Goal: Transaction & Acquisition: Purchase product/service

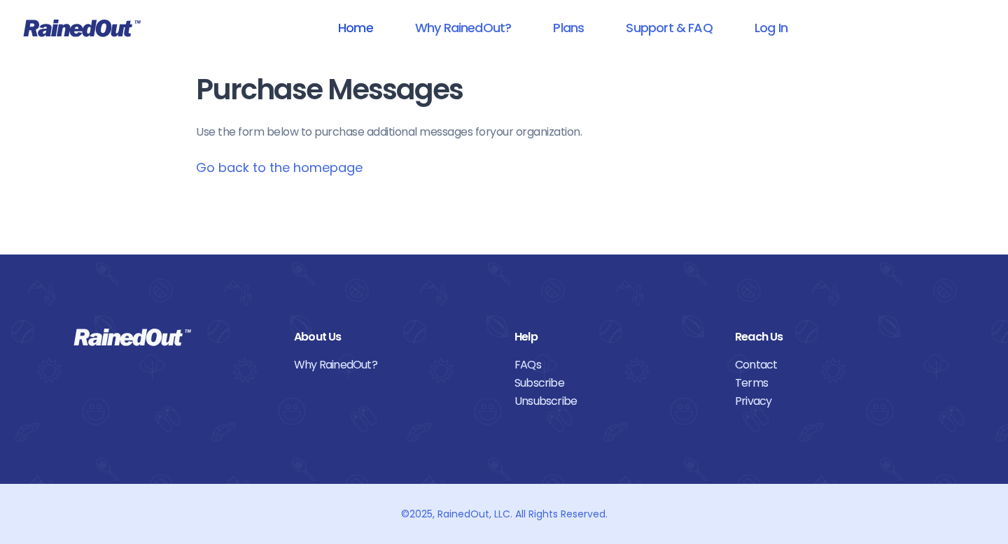
click at [346, 28] on link "Home" at bounding box center [355, 27] width 71 height 31
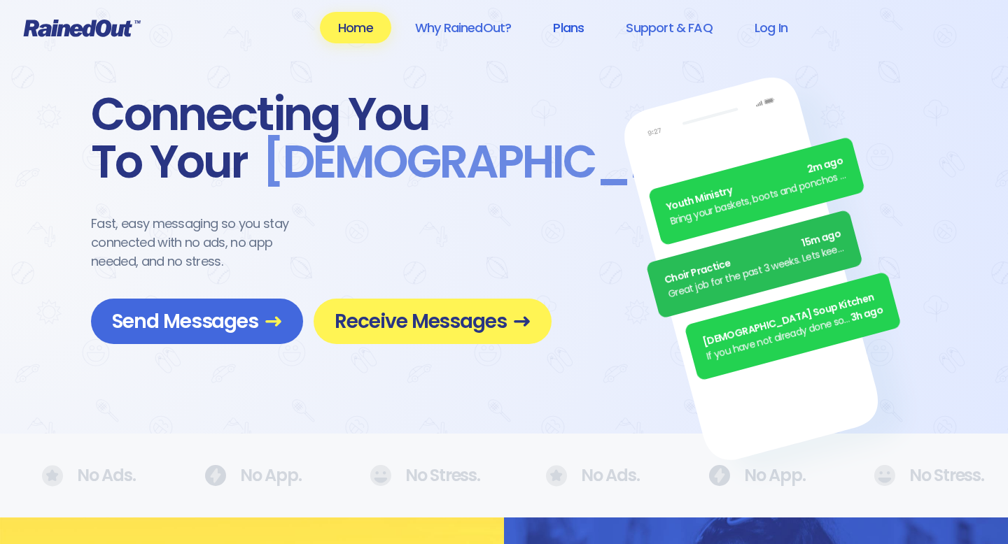
click at [570, 29] on link "Plans" at bounding box center [568, 27] width 67 height 31
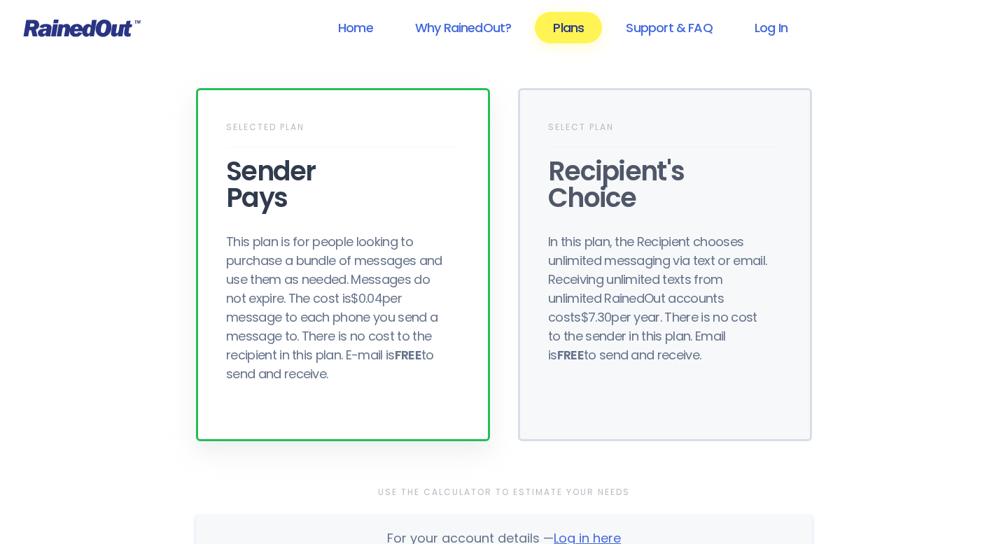
click at [351, 274] on div "This plan is for people looking to purchase a bundle of messages and use them a…" at bounding box center [338, 307] width 224 height 151
click at [277, 178] on div "Sender Pays" at bounding box center [343, 184] width 234 height 53
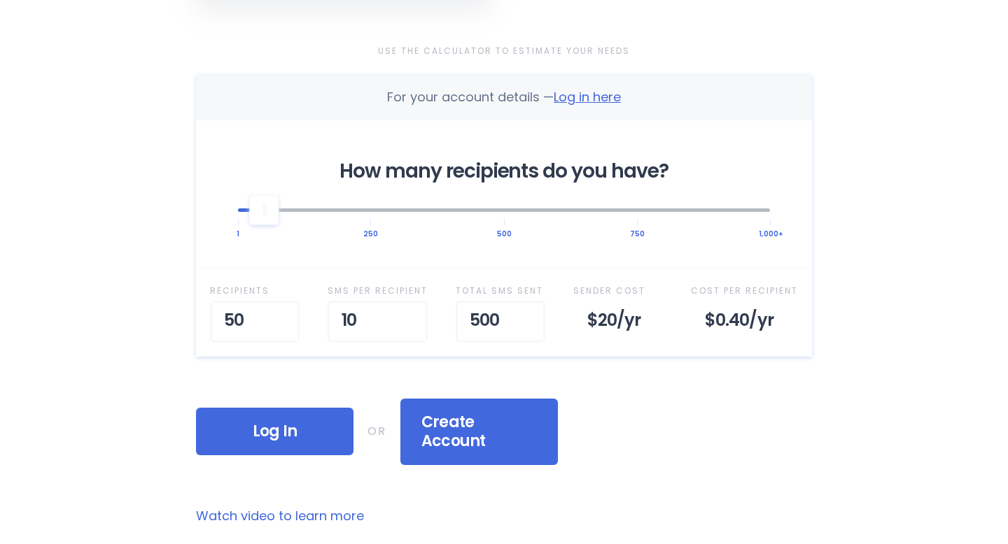
scroll to position [443, 0]
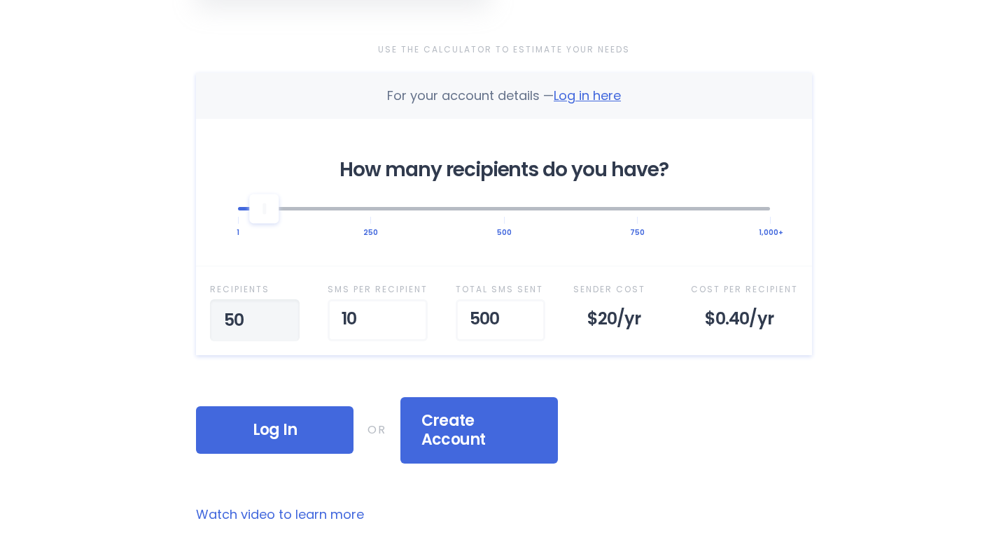
drag, startPoint x: 251, startPoint y: 321, endPoint x: 203, endPoint y: 320, distance: 48.3
click at [203, 320] on div "Recipient s 50 SMS per Recipient 10 Total SMS Sent 500 Sender Cost $20 /yr Cost…" at bounding box center [504, 310] width 616 height 89
type input "1"
type input "200"
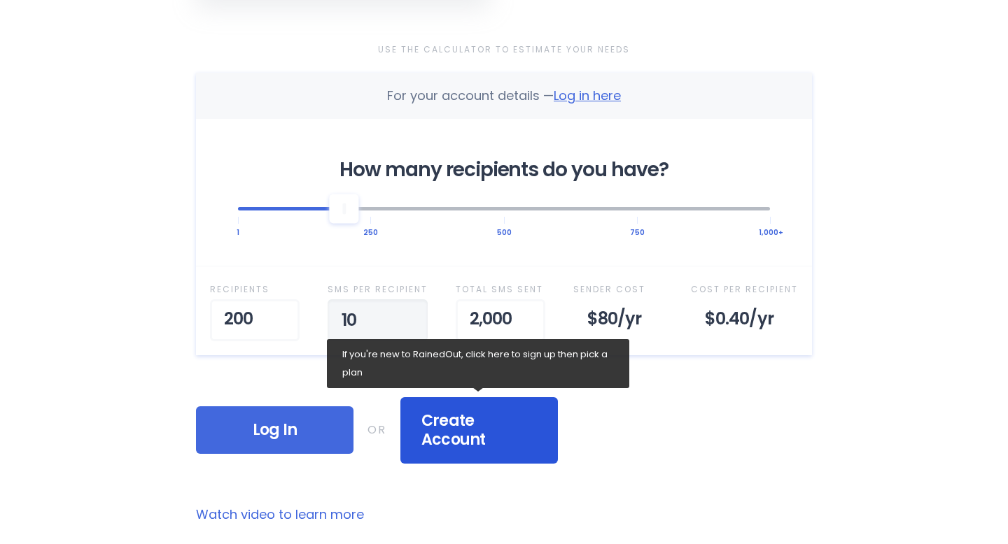
click at [468, 436] on div "Create Account" at bounding box center [478, 431] width 157 height 66
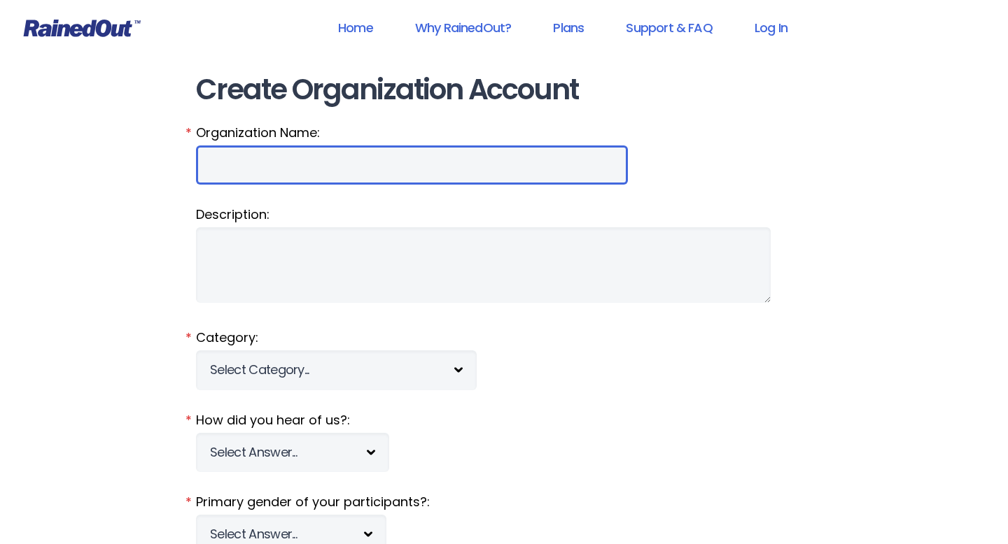
click at [230, 172] on input "Organization Name:" at bounding box center [412, 165] width 432 height 39
type input "[GEOGRAPHIC_DATA]"
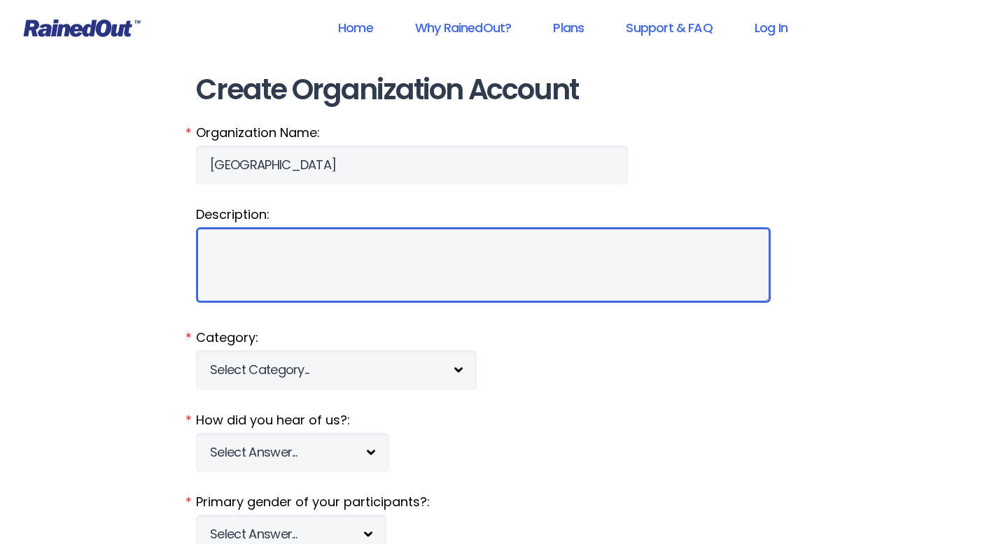
click at [232, 239] on textarea "Description:" at bounding box center [483, 265] width 575 height 76
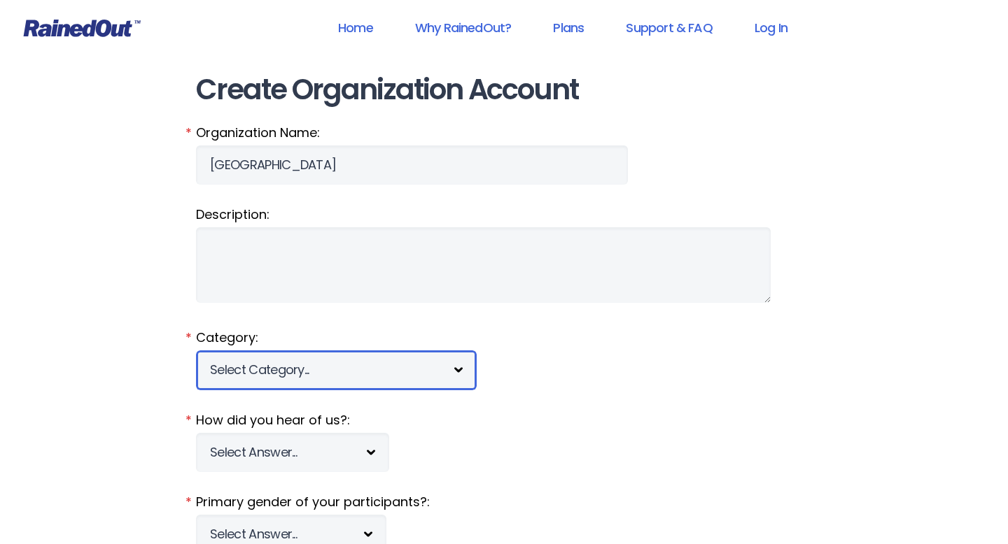
click at [258, 367] on select "Select Category... 5K Walk/Run Aerobics/Fitness ABCA AYF NSCAA Performance Moto…" at bounding box center [336, 370] width 281 height 39
select select "1291"
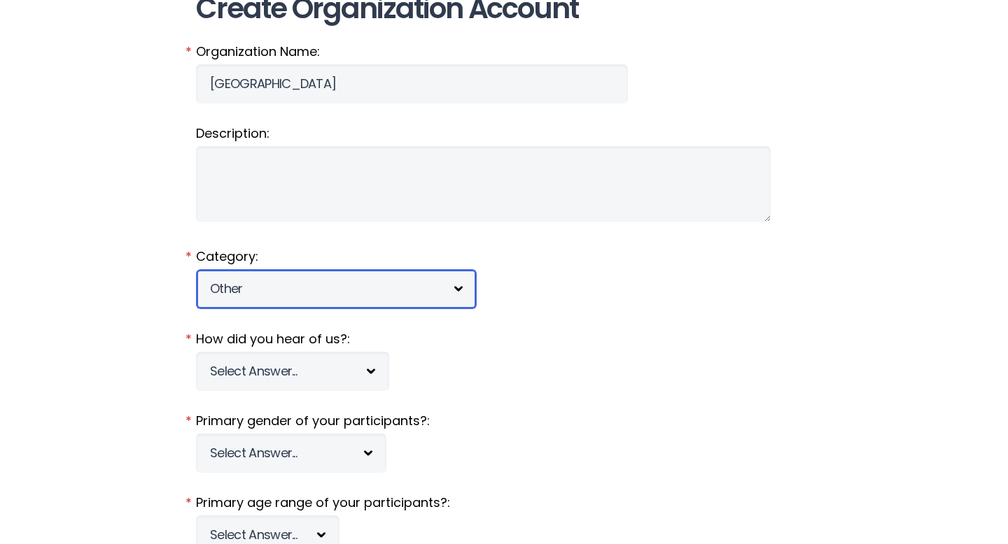
scroll to position [84, 0]
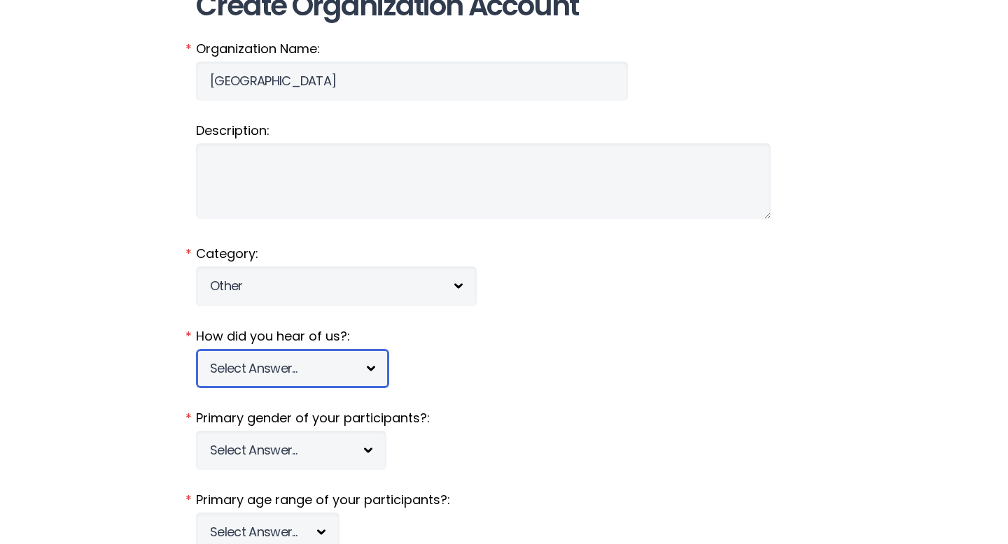
click at [321, 360] on select "Select Answer... Tournament Facebook/Social Media Referral Web Search Other" at bounding box center [292, 368] width 193 height 39
select select "5"
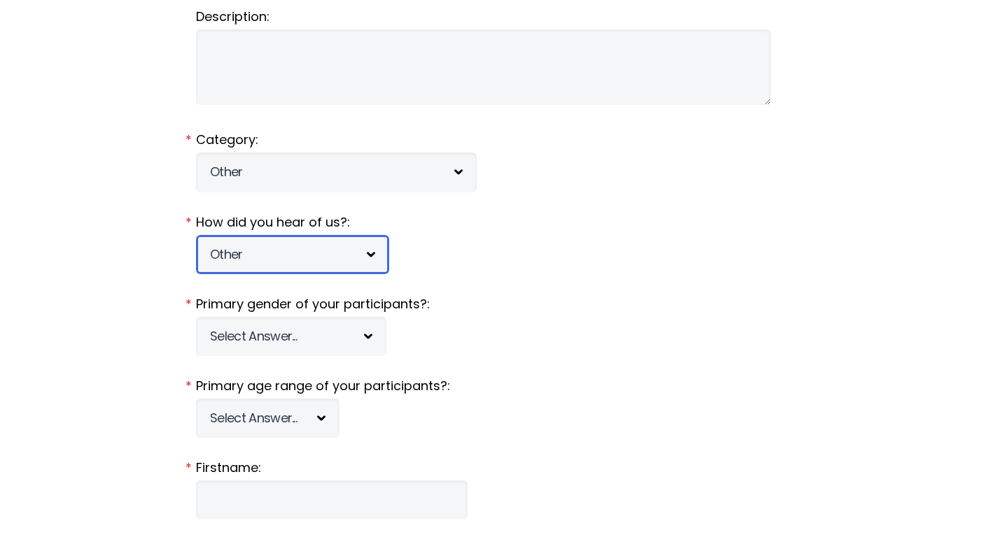
scroll to position [214, 0]
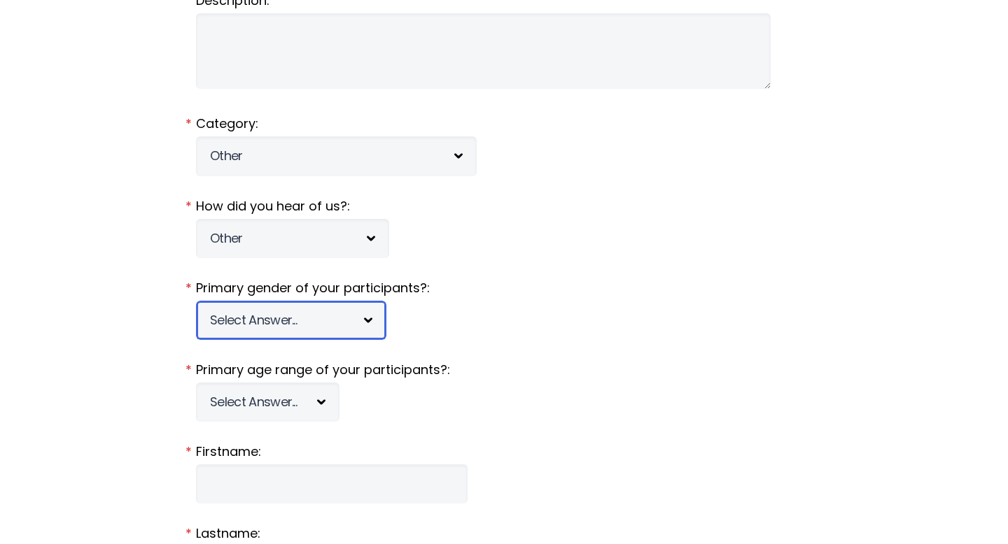
click at [308, 317] on select "Select Answer... [DEMOGRAPHIC_DATA] [DEMOGRAPHIC_DATA] Co-ed" at bounding box center [291, 320] width 190 height 39
select select "c"
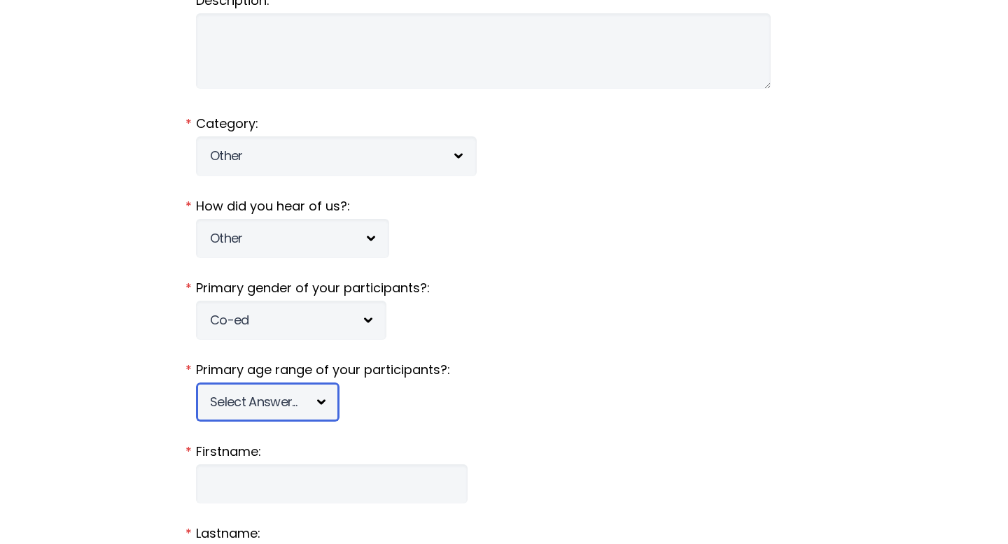
click at [274, 402] on select "Select Answer... Under 5 6-7 8-9 [PHONE_NUMBER] [PHONE_NUMBER] 18-20 21+ Mixed" at bounding box center [267, 402] width 143 height 39
select select "21+"
drag, startPoint x: 465, startPoint y: 482, endPoint x: 547, endPoint y: 485, distance: 82.0
click at [547, 485] on fieldset "Firstname: *" at bounding box center [504, 473] width 616 height 61
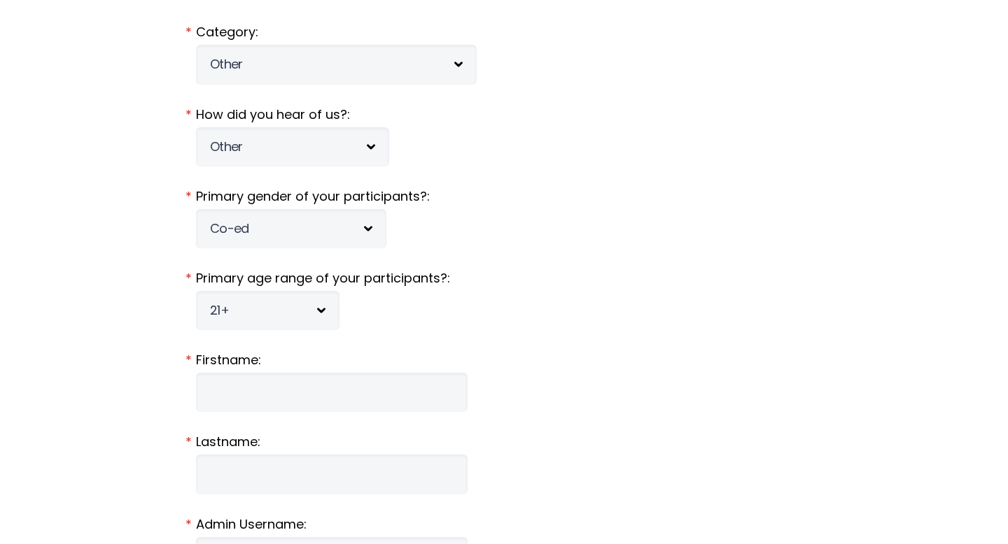
scroll to position [307, 0]
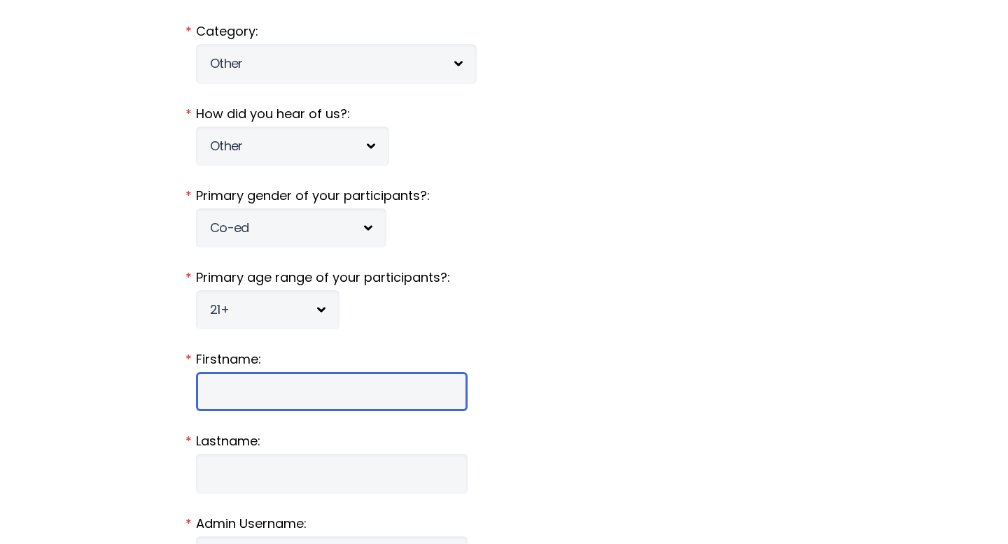
click at [251, 380] on input "Firstname:" at bounding box center [332, 391] width 272 height 39
type input "[PERSON_NAME]"
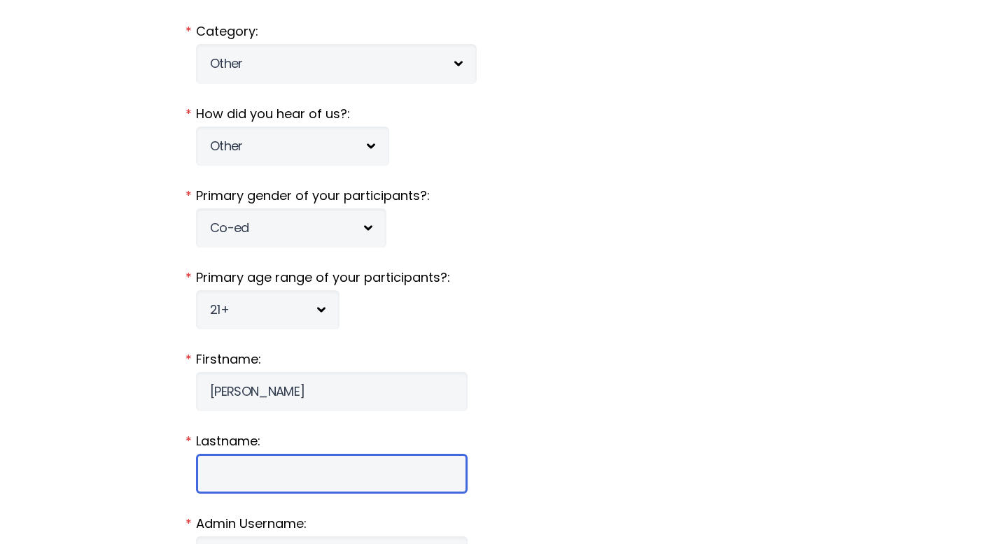
type input "[PERSON_NAME]"
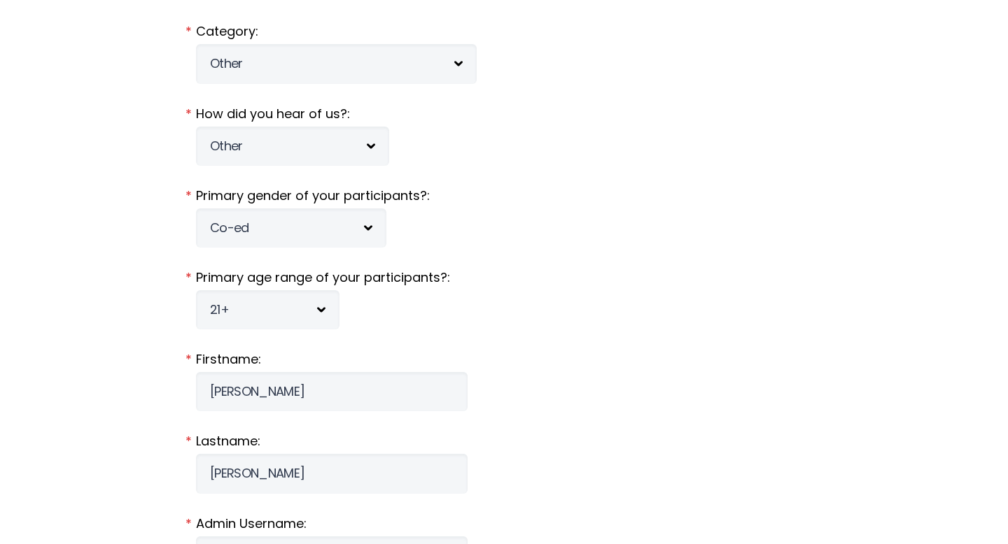
type input "[EMAIL_ADDRESS][DOMAIN_NAME]"
type input "[STREET_ADDRESS]"
type input "[GEOGRAPHIC_DATA]"
select select "SC"
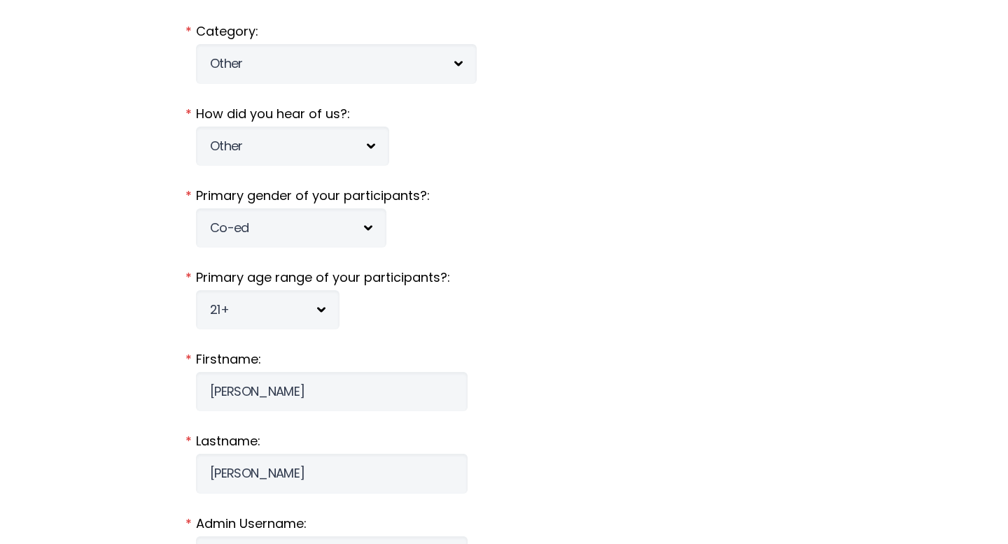
type input "29492-7980"
type input "8658059851"
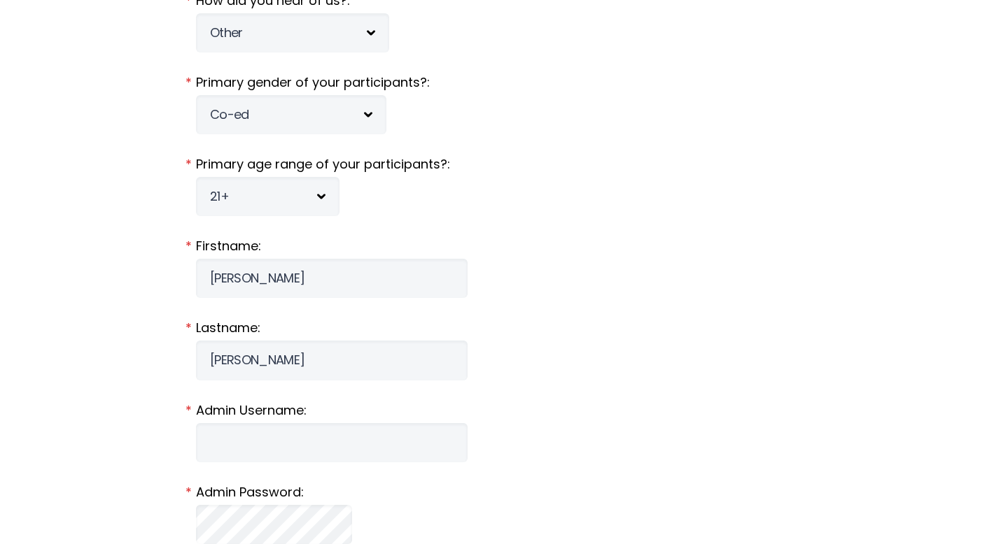
scroll to position [572, 0]
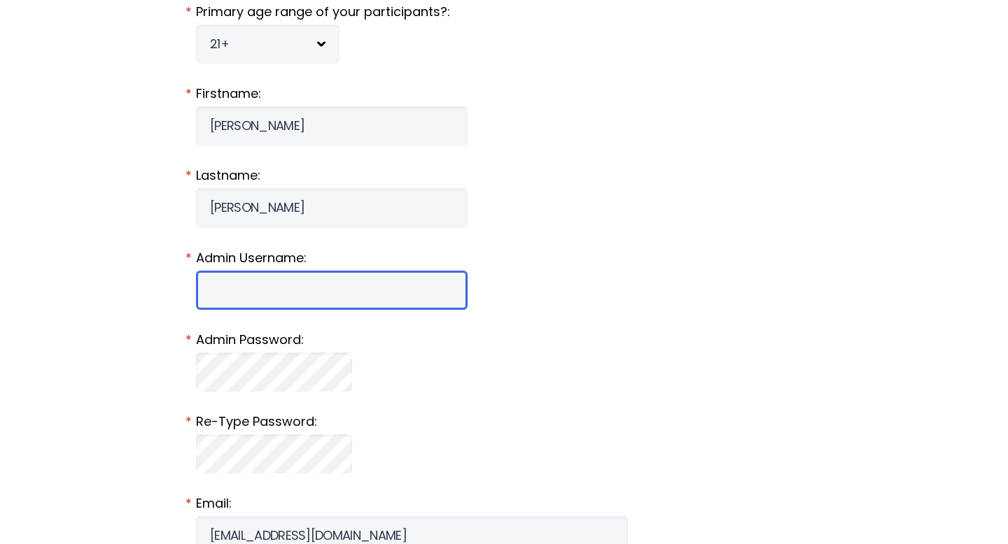
click at [281, 290] on input "Admin Username:" at bounding box center [332, 290] width 272 height 39
type input "BCL Community"
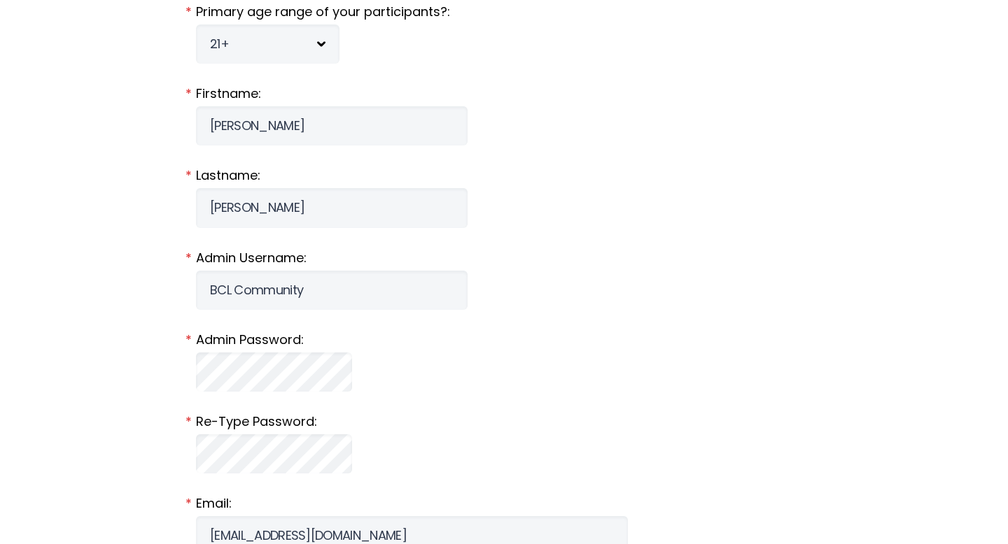
click at [491, 446] on fieldset "Re-Type Password: *" at bounding box center [504, 443] width 616 height 61
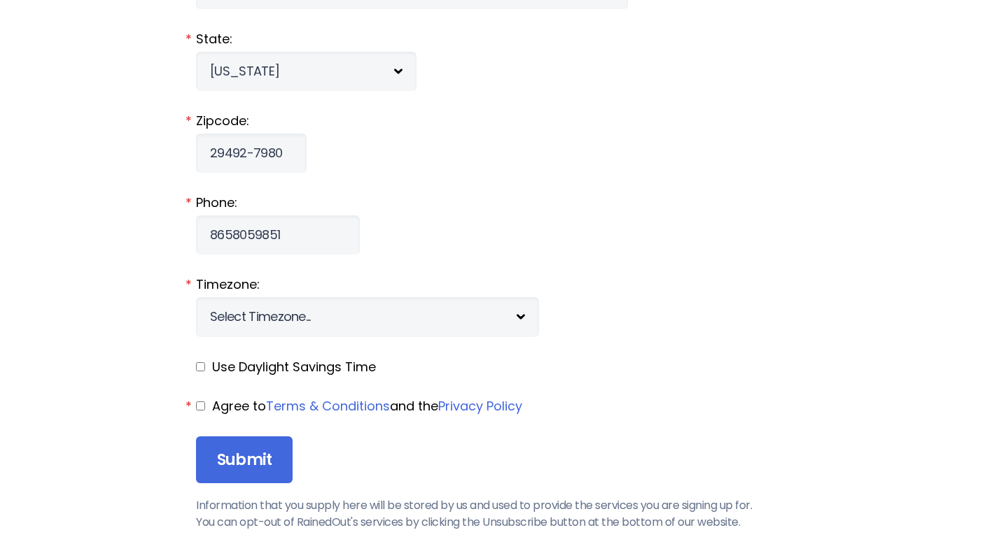
scroll to position [1449, 0]
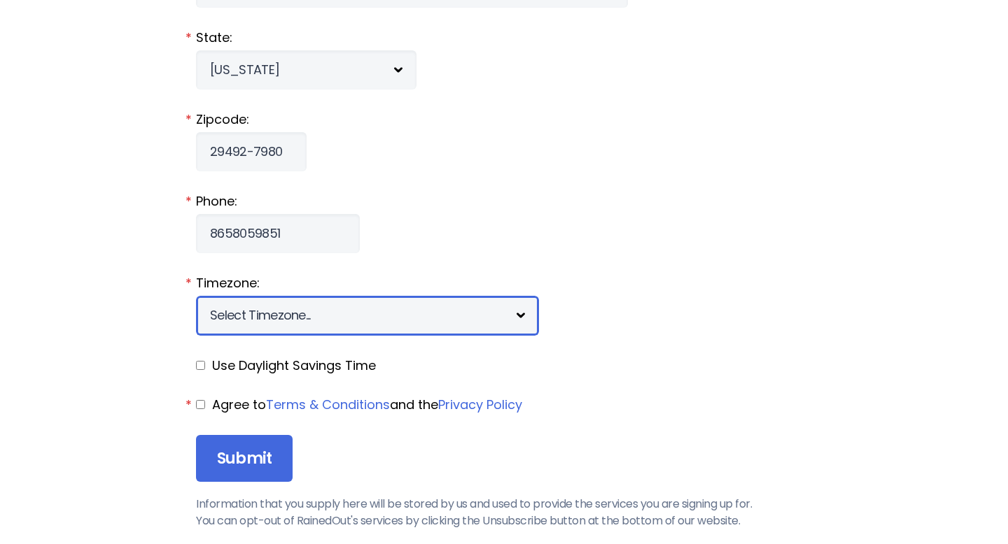
click at [344, 319] on select "Select Timezone... [+12] [PERSON_NAME][US_STATE] [+11] [GEOGRAPHIC_DATA] [+10] …" at bounding box center [367, 315] width 343 height 39
select select "-5"
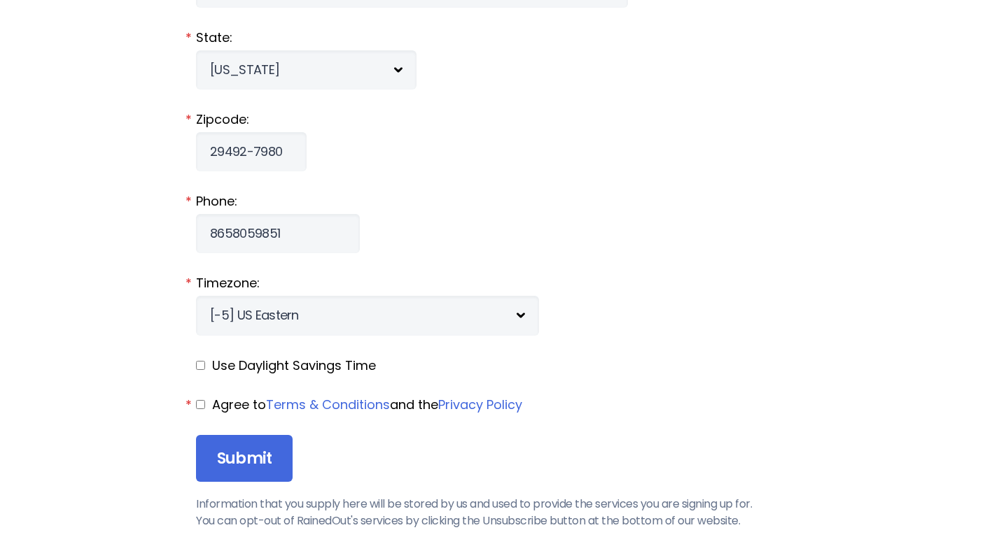
click at [202, 365] on input "checkbox" at bounding box center [200, 365] width 9 height 9
checkbox input "true"
click at [200, 406] on input "checkbox" at bounding box center [200, 404] width 9 height 9
checkbox input "true"
click at [258, 458] on input "Submit" at bounding box center [244, 459] width 97 height 48
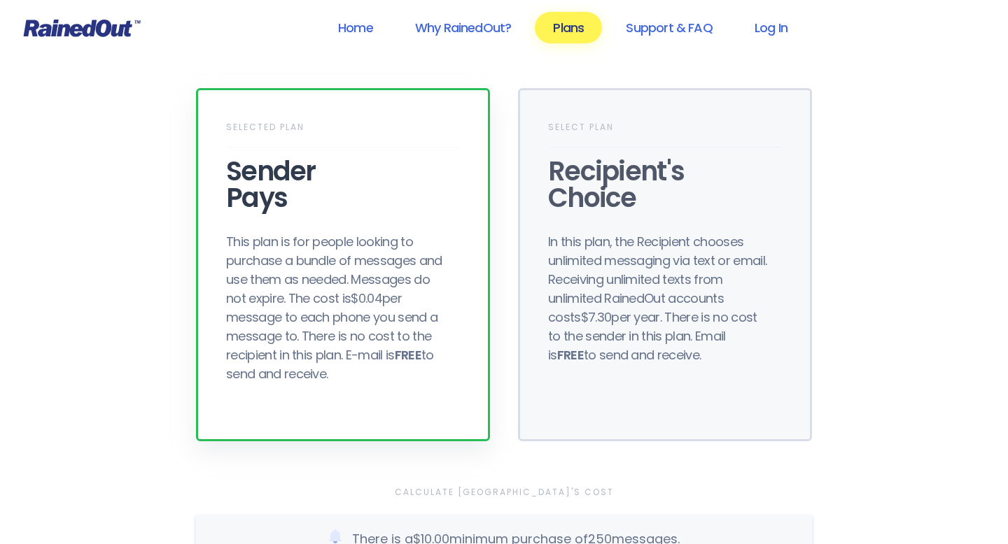
click at [265, 187] on div "Sender Pays" at bounding box center [343, 184] width 234 height 53
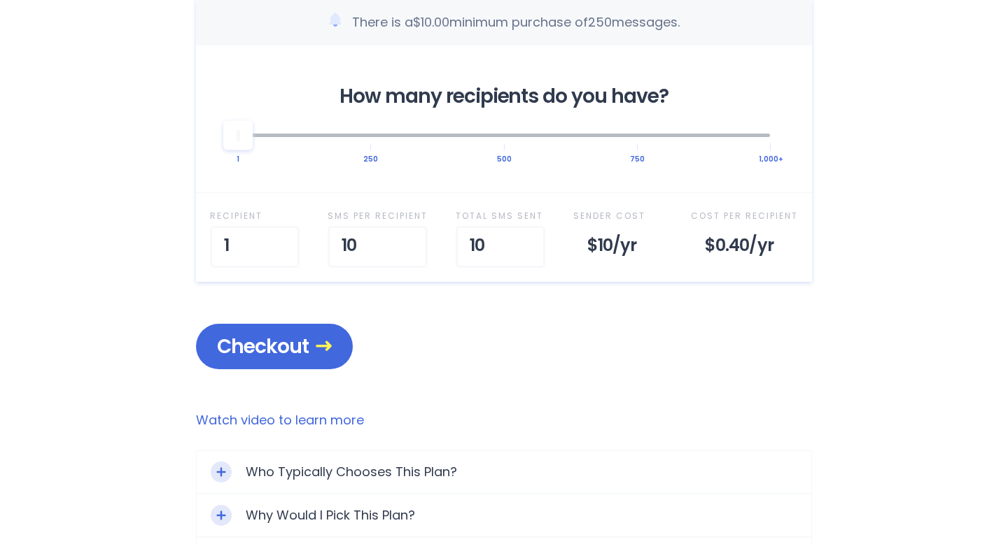
scroll to position [537, 0]
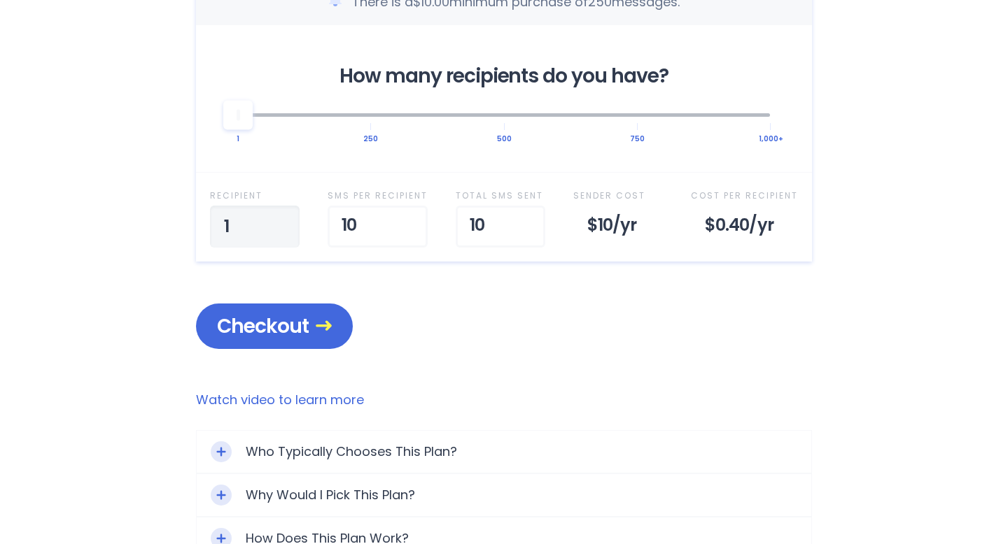
drag, startPoint x: 242, startPoint y: 227, endPoint x: 215, endPoint y: 228, distance: 27.3
click at [215, 228] on input "1" at bounding box center [255, 227] width 90 height 42
type input "200"
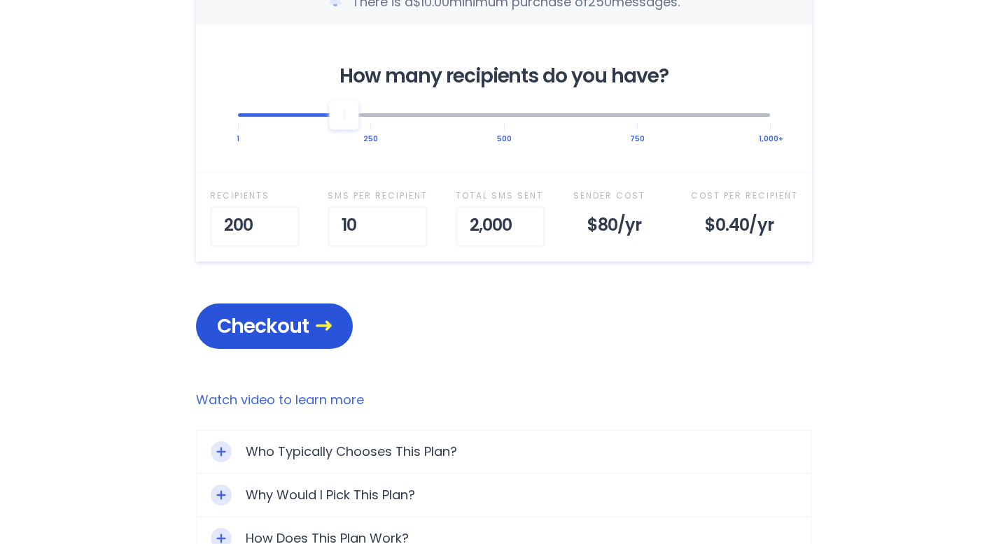
click at [309, 325] on span "Checkout" at bounding box center [274, 326] width 115 height 24
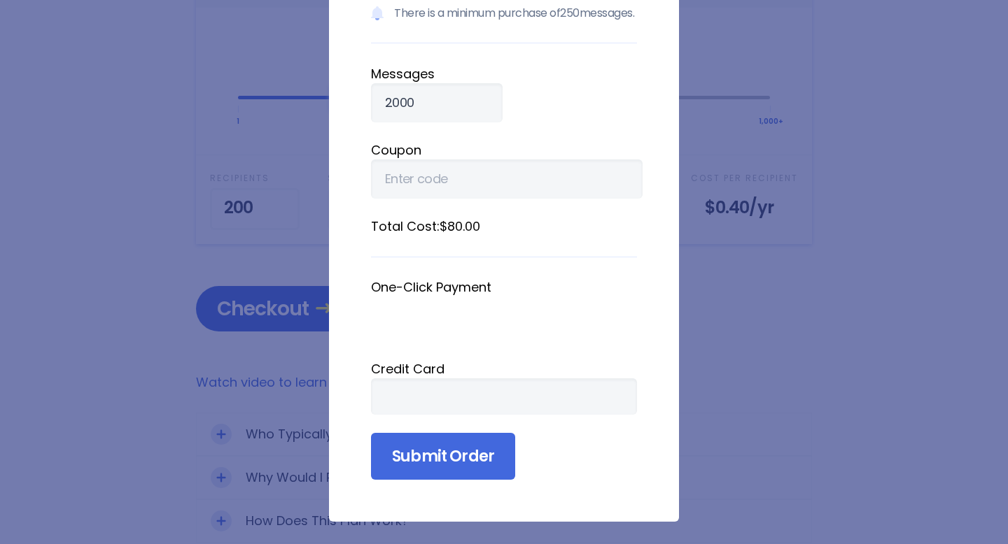
scroll to position [556, 0]
click at [463, 459] on input "Submit Order" at bounding box center [443, 457] width 144 height 48
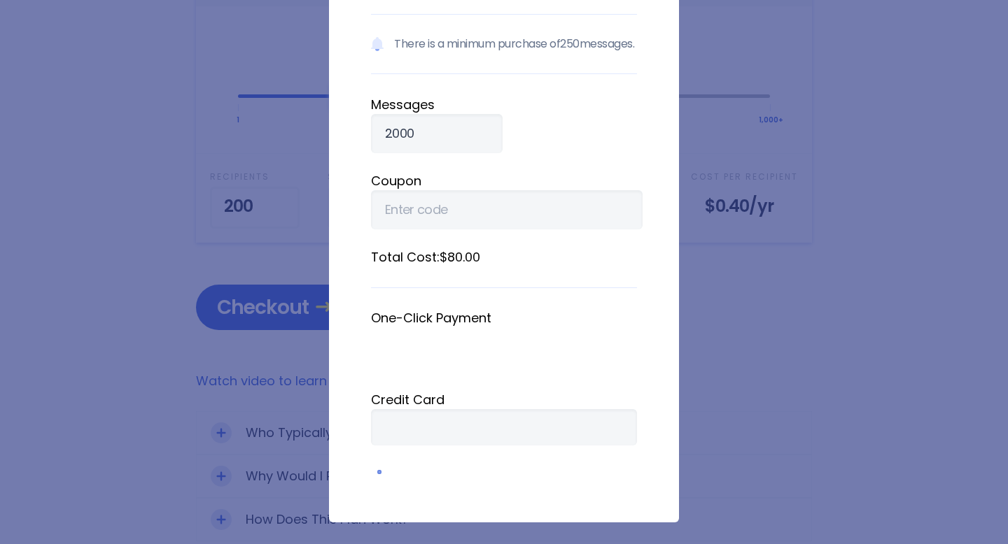
scroll to position [0, 0]
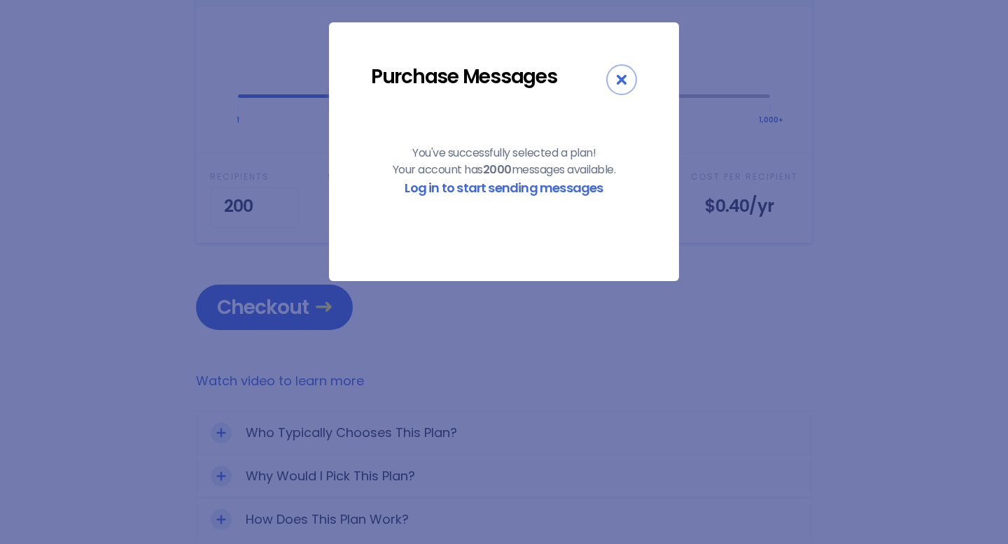
click at [622, 82] on icon "Close" at bounding box center [622, 80] width 10 height 10
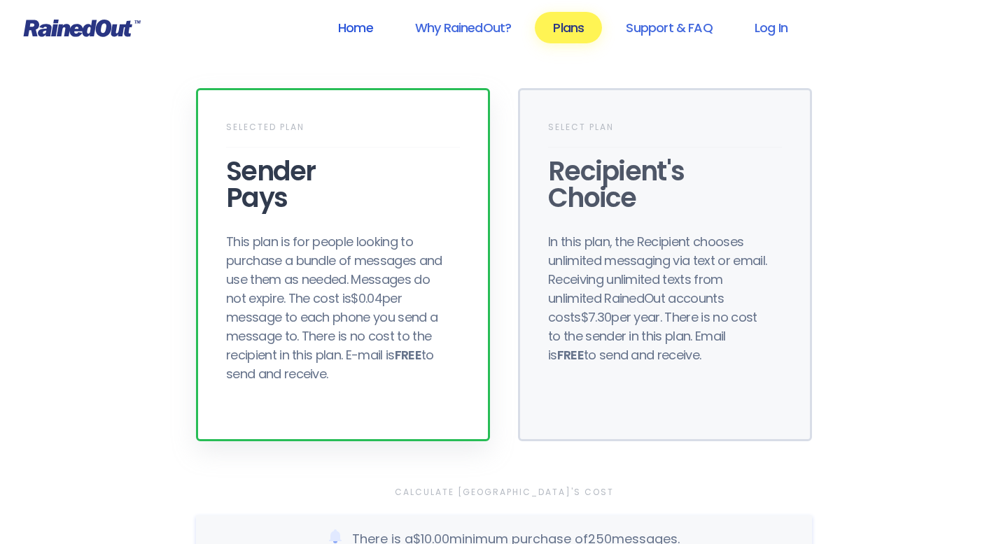
click at [370, 26] on link "Home" at bounding box center [355, 27] width 71 height 31
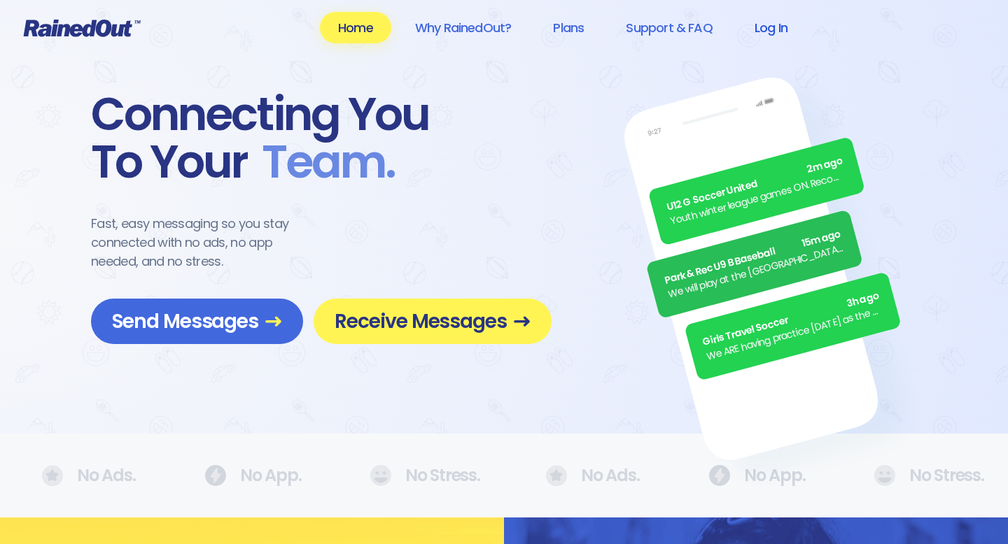
click at [776, 29] on link "Log In" at bounding box center [770, 27] width 69 height 31
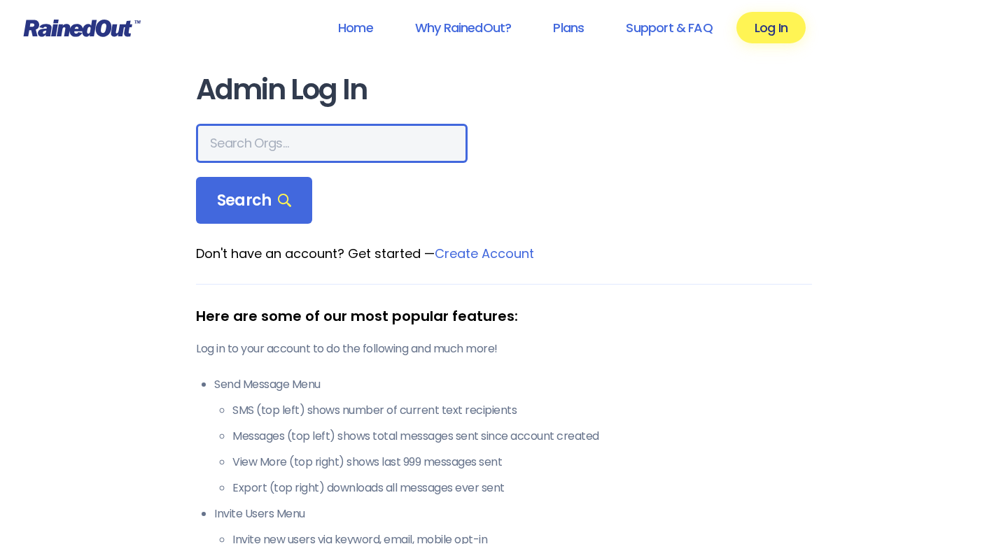
click at [233, 150] on input "text" at bounding box center [332, 143] width 272 height 39
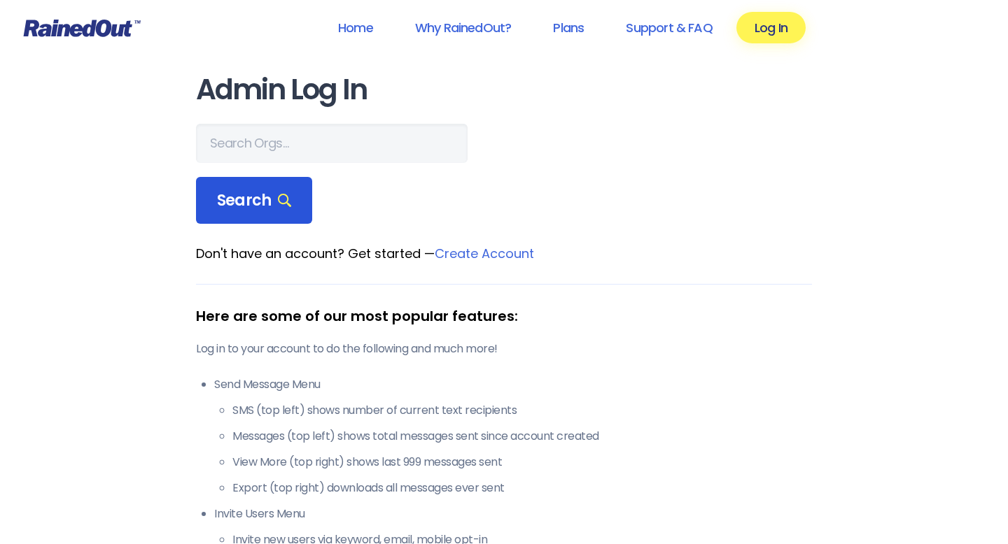
click at [245, 194] on span "Search" at bounding box center [254, 201] width 74 height 20
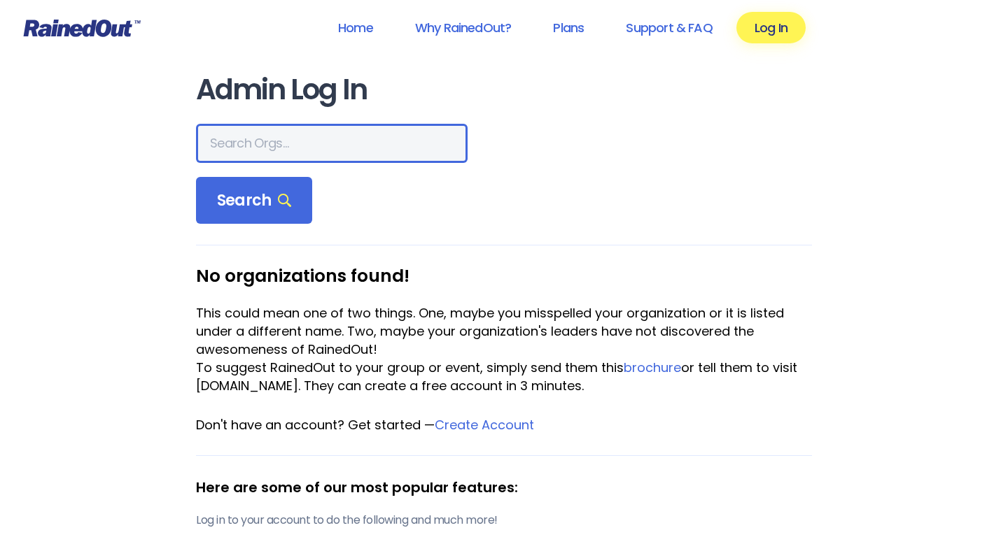
click at [252, 145] on input "text" at bounding box center [332, 143] width 272 height 39
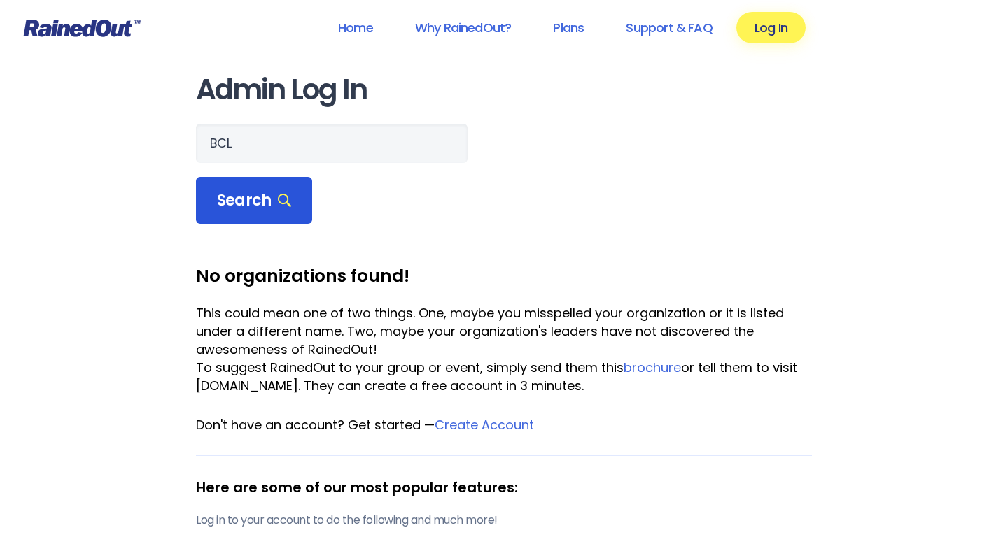
click at [254, 205] on span "Search" at bounding box center [254, 201] width 74 height 20
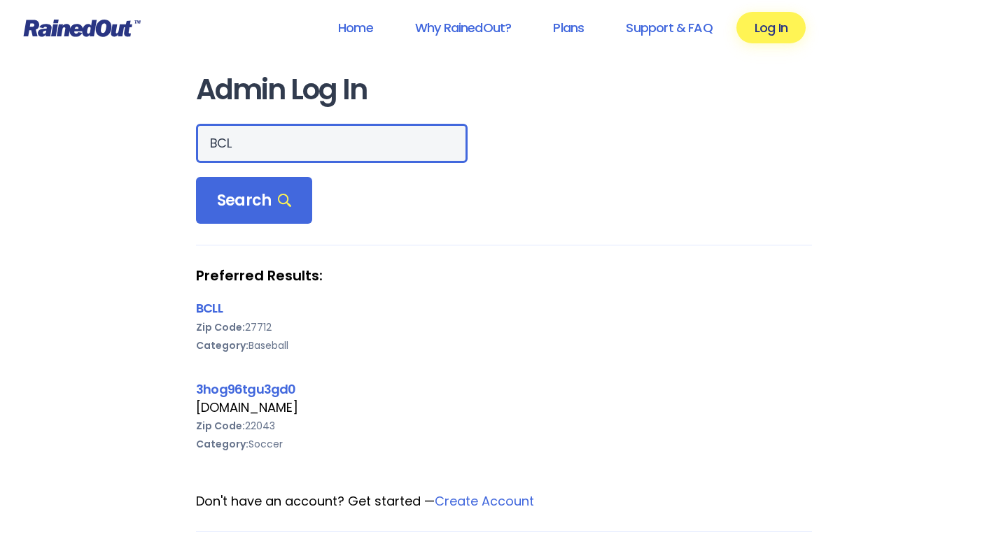
click at [248, 144] on input "BCL" at bounding box center [332, 143] width 272 height 39
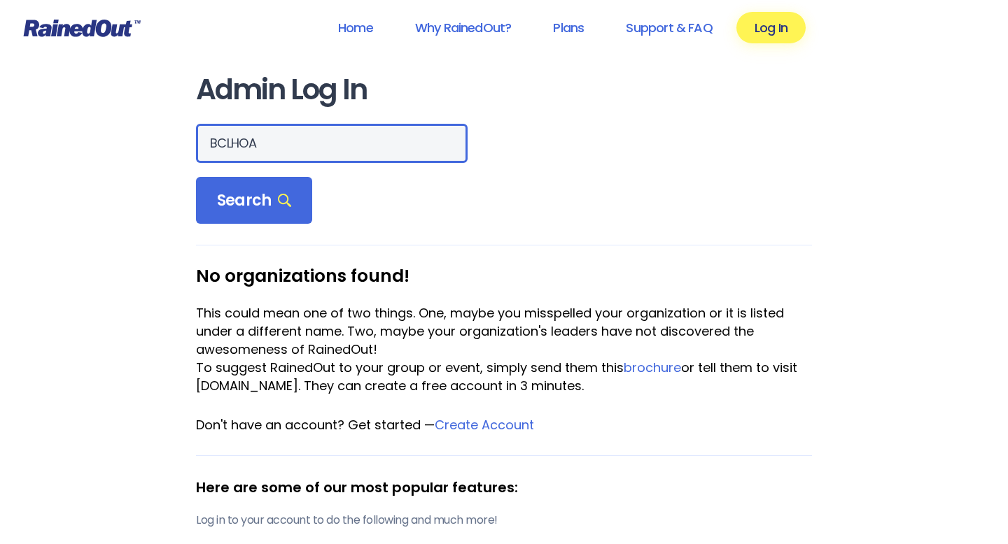
drag, startPoint x: 277, startPoint y: 150, endPoint x: 206, endPoint y: 151, distance: 71.4
click at [206, 151] on input "BCLHOA" at bounding box center [332, 143] width 272 height 39
type input "[GEOGRAPHIC_DATA]"
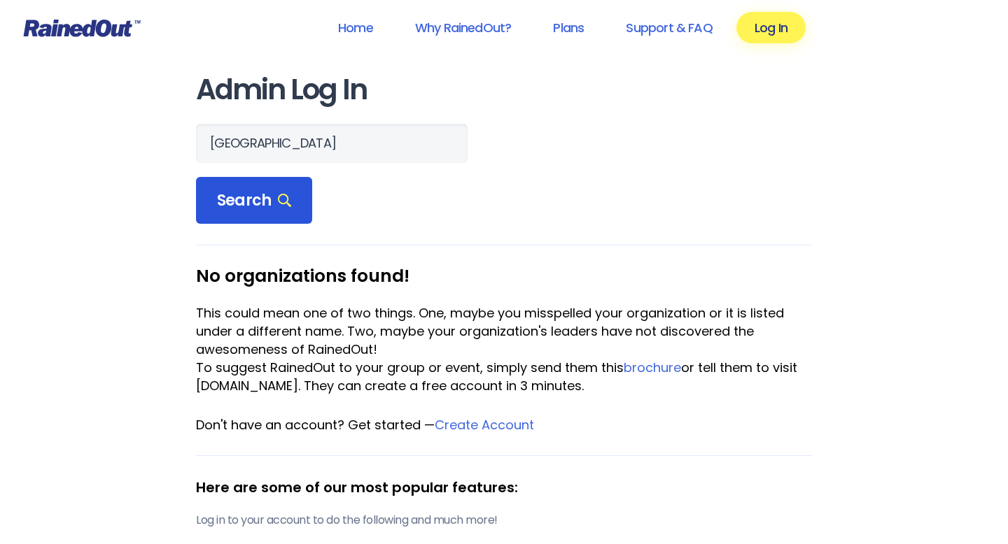
click at [249, 216] on div "Search" at bounding box center [254, 201] width 116 height 48
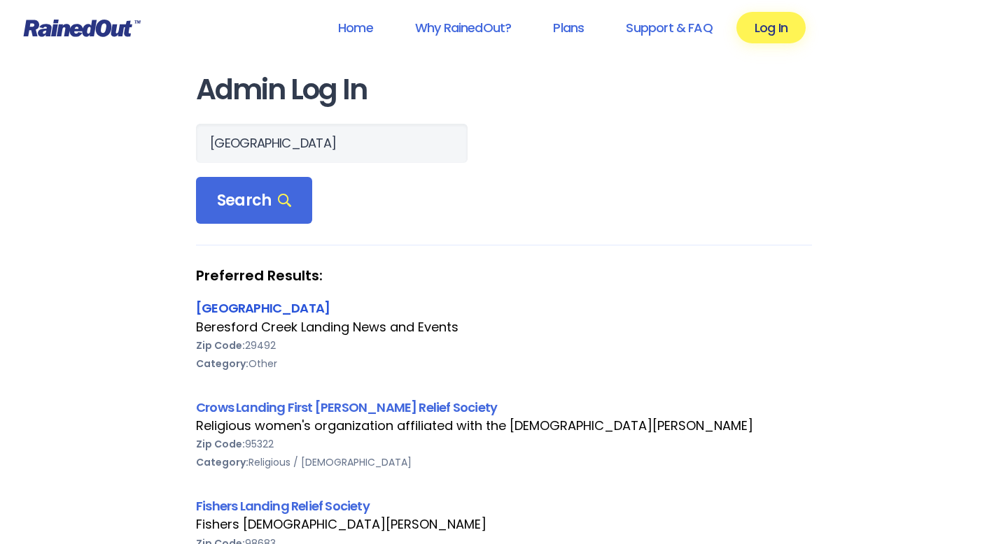
click at [300, 309] on link "[GEOGRAPHIC_DATA]" at bounding box center [263, 308] width 134 height 17
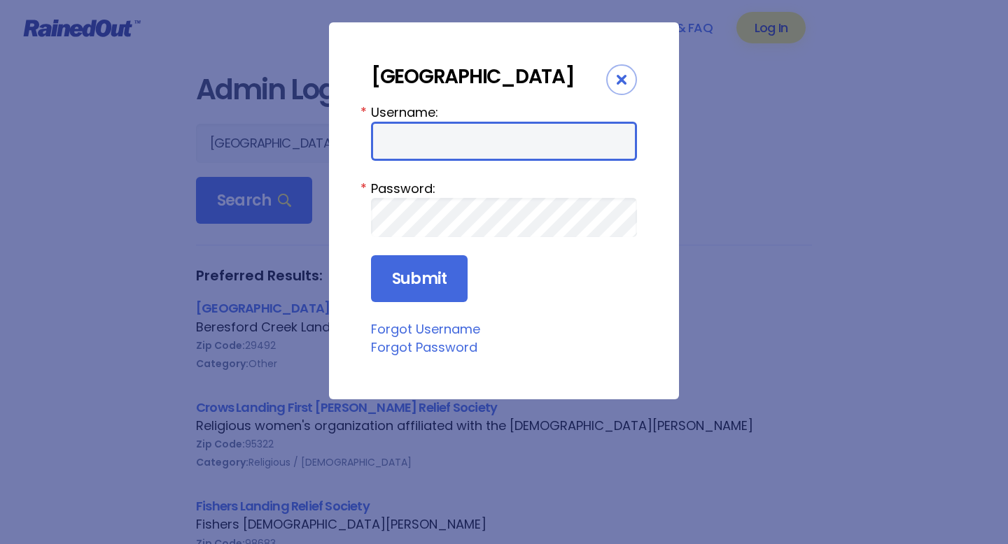
click at [404, 135] on input "Username:" at bounding box center [504, 141] width 266 height 39
type input "BCLHOA"
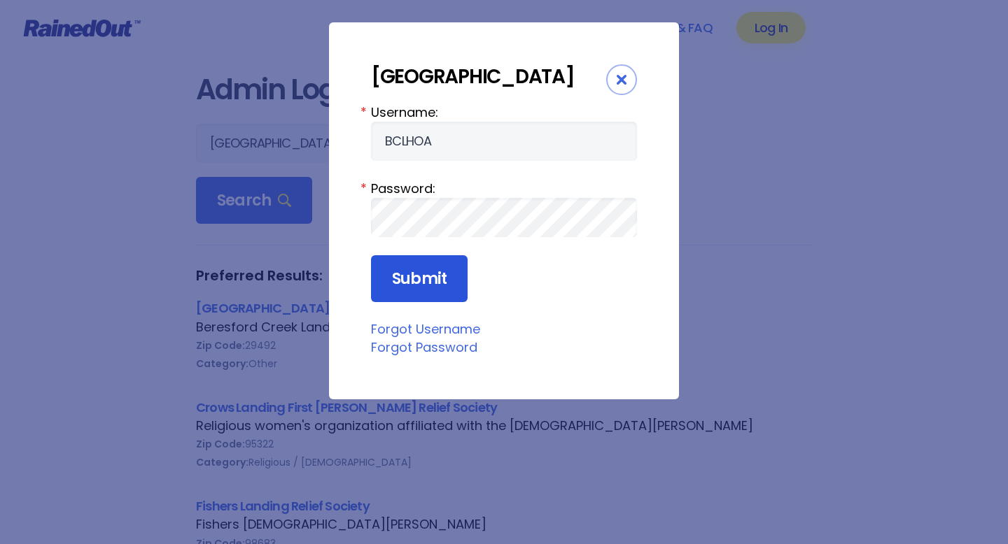
click at [441, 274] on input "Submit" at bounding box center [419, 279] width 97 height 48
